Goal: Transaction & Acquisition: Subscribe to service/newsletter

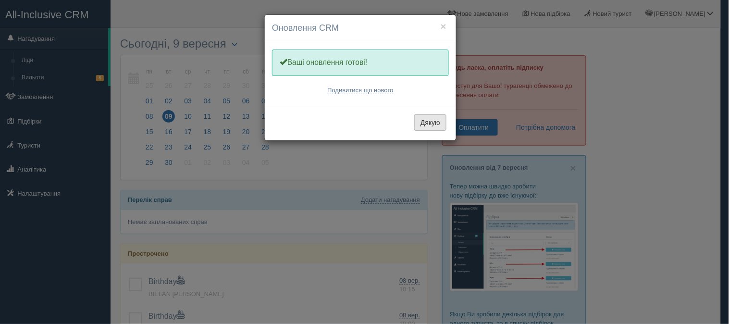
click at [434, 125] on button "Дякую" at bounding box center [430, 122] width 32 height 16
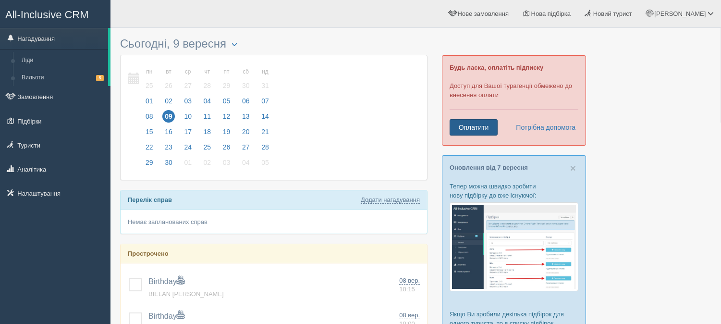
click at [485, 127] on link "Оплатити" at bounding box center [474, 127] width 48 height 16
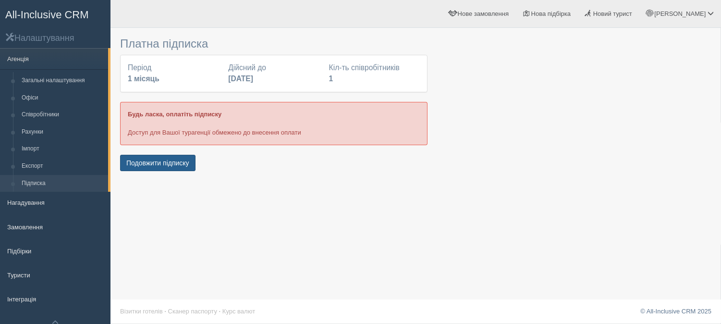
click at [162, 163] on button "Подовжити підписку" at bounding box center [157, 163] width 75 height 16
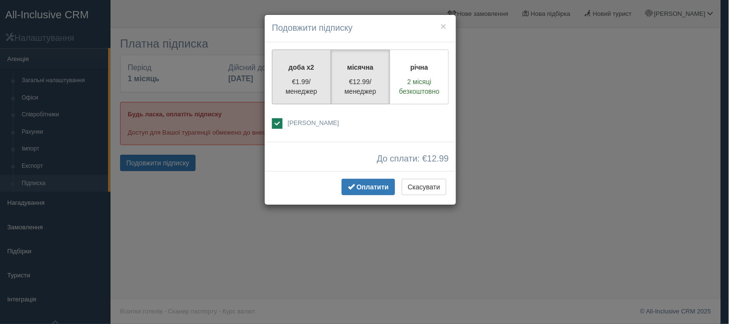
click at [303, 93] on p "€1.99/менеджер" at bounding box center [301, 86] width 47 height 19
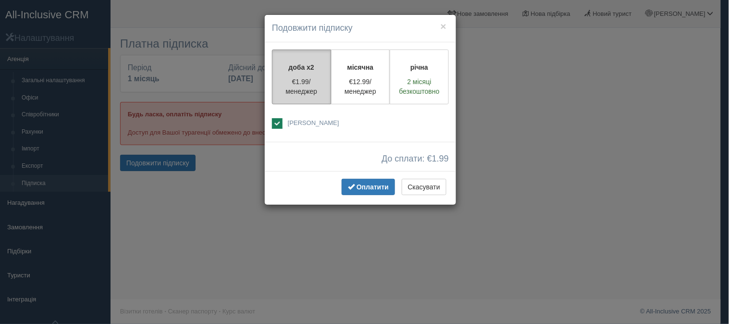
radio input "true"
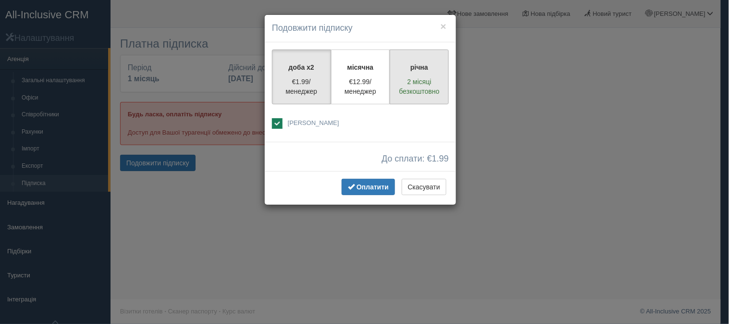
click at [418, 75] on label "річна 2 місяці безкоштовно" at bounding box center [419, 76] width 59 height 55
radio input "true"
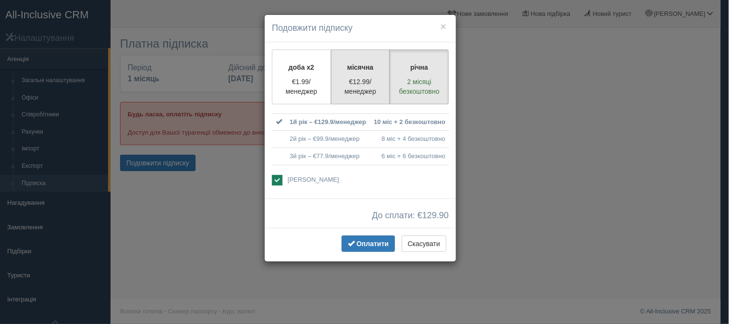
click at [362, 74] on label "місячна €12.99/менеджер" at bounding box center [360, 76] width 59 height 55
radio input "true"
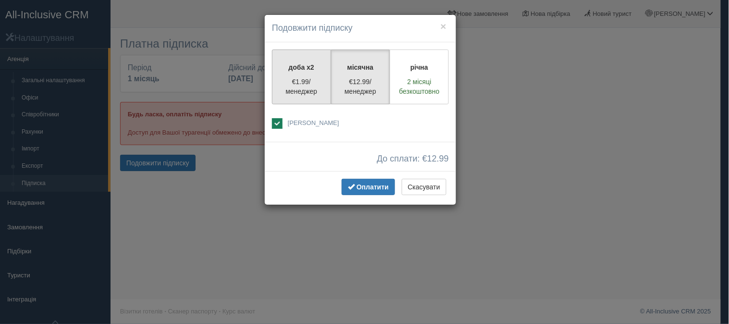
click at [302, 84] on p "€1.99/менеджер" at bounding box center [301, 86] width 47 height 19
radio input "true"
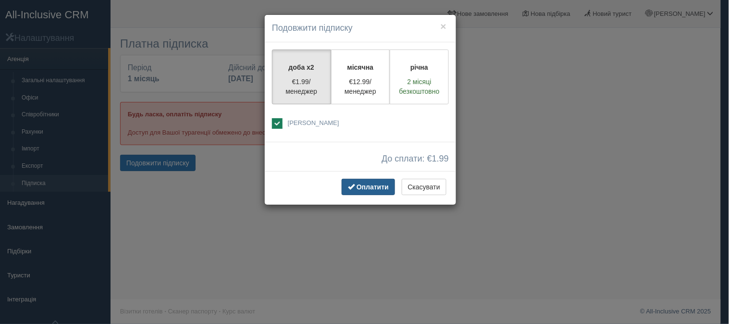
click at [364, 188] on span "Оплатити" at bounding box center [373, 187] width 32 height 8
